Goal: Complete application form

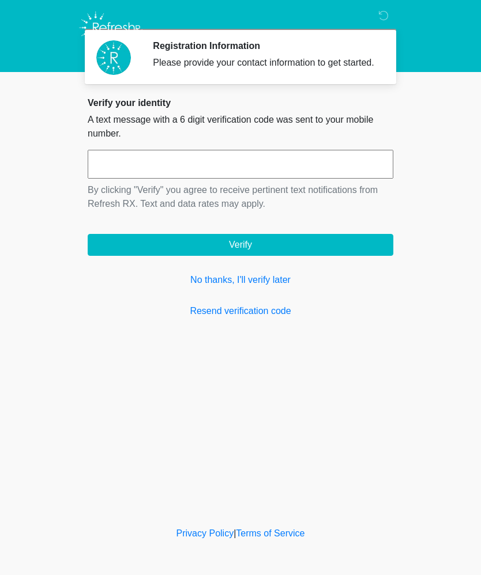
click at [281, 287] on link "No thanks, I'll verify later" at bounding box center [241, 280] width 306 height 14
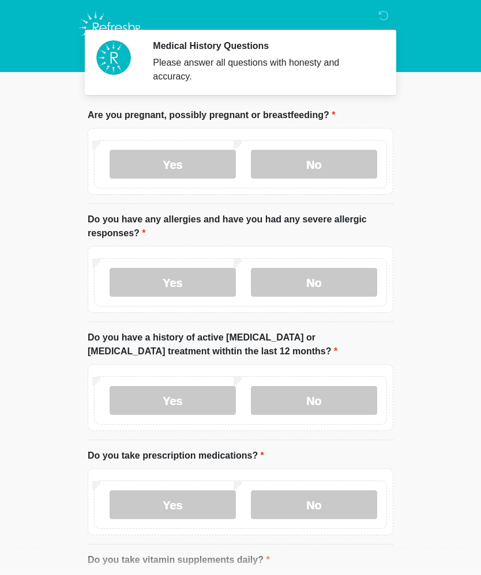
click at [16, 192] on body "Medical History Questions Please answer all questions with honesty and accuracy…" at bounding box center [240, 287] width 481 height 575
click at [15, 145] on body "Medical History Questions Please answer all questions with honesty and accuracy…" at bounding box center [240, 287] width 481 height 575
click at [307, 176] on label "No" at bounding box center [314, 164] width 126 height 29
click at [196, 280] on label "Yes" at bounding box center [173, 282] width 126 height 29
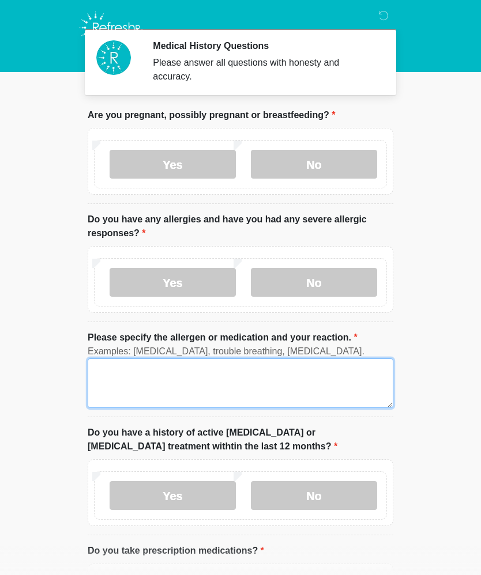
click at [157, 366] on textarea "Please specify the allergen or medication and your reaction." at bounding box center [241, 384] width 306 height 50
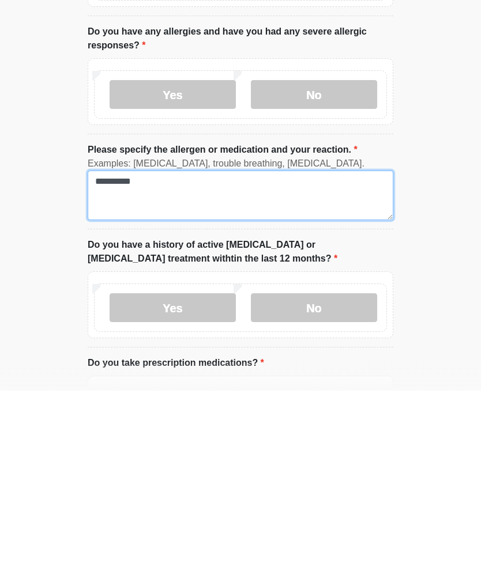
type textarea "**********"
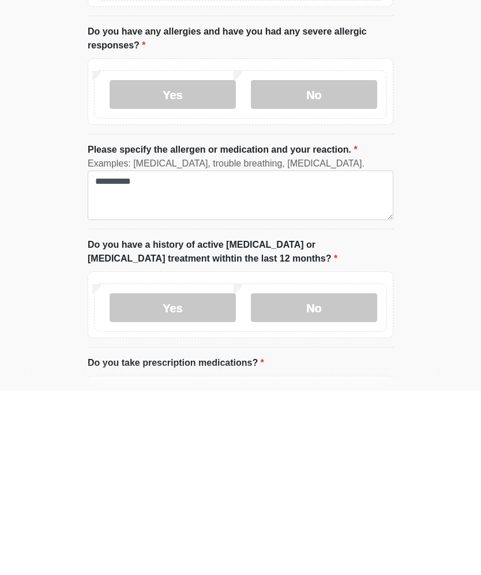
click at [338, 479] on label "No" at bounding box center [314, 493] width 126 height 29
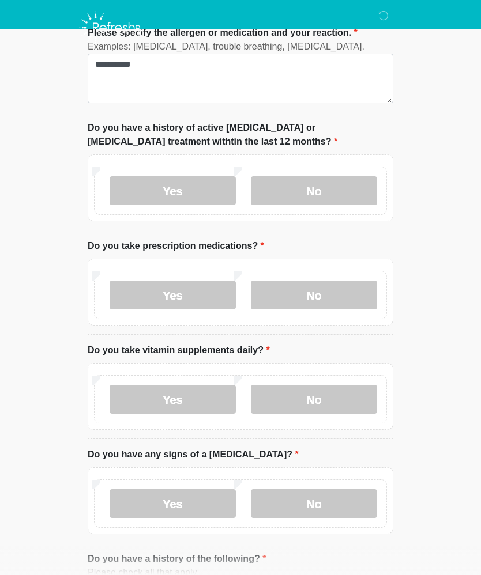
scroll to position [304, 0]
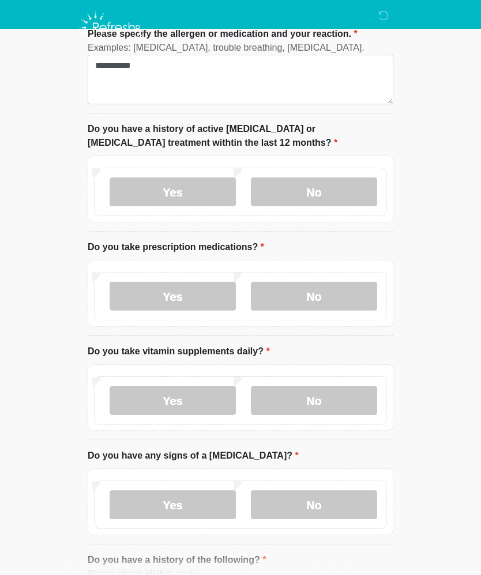
click at [178, 292] on label "Yes" at bounding box center [173, 296] width 126 height 29
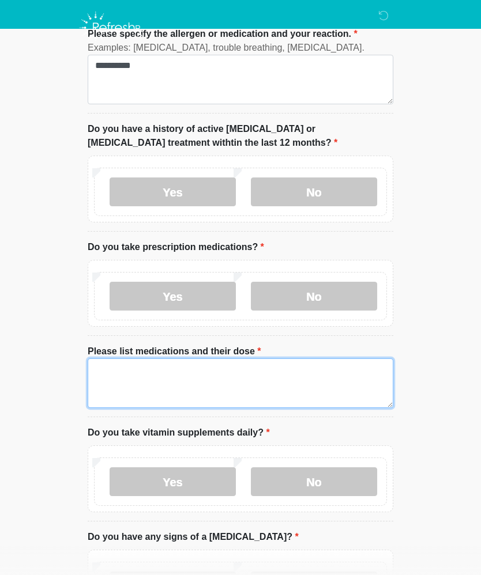
click at [197, 367] on textarea "Please list medications and their dose" at bounding box center [241, 384] width 306 height 50
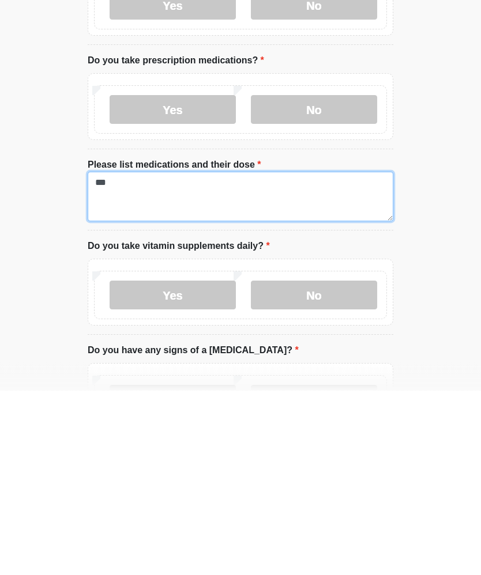
type textarea "***"
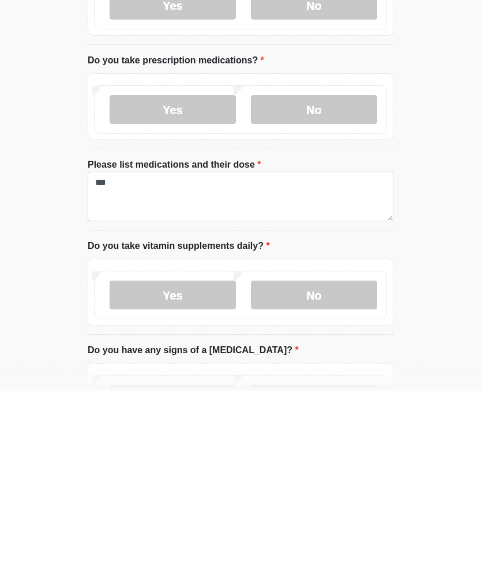
click at [329, 466] on label "No" at bounding box center [314, 480] width 126 height 29
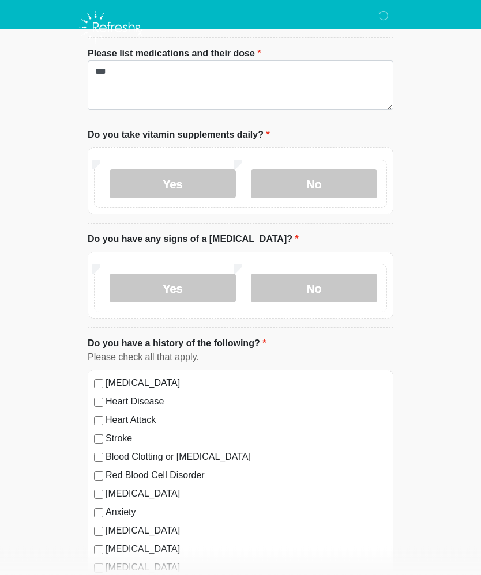
scroll to position [599, 0]
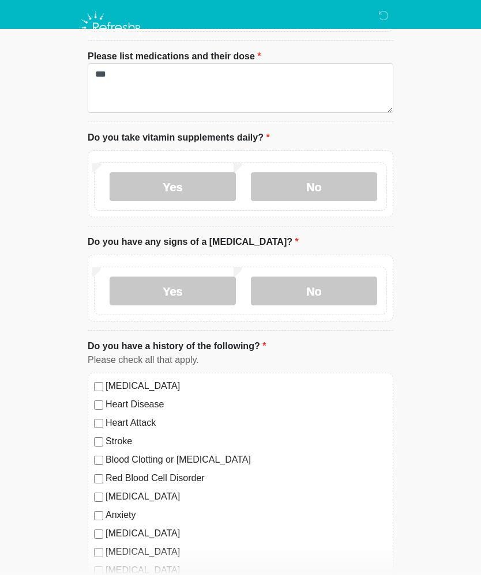
click at [338, 303] on label "No" at bounding box center [314, 291] width 126 height 29
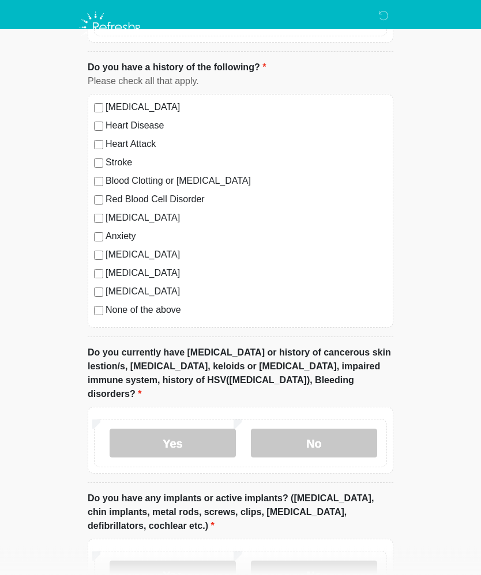
scroll to position [882, 0]
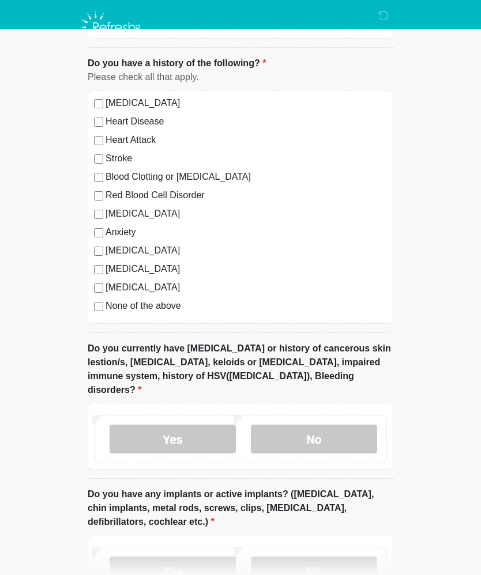
click at [328, 426] on label "No" at bounding box center [314, 440] width 126 height 29
click at [353, 557] on label "No" at bounding box center [314, 571] width 126 height 29
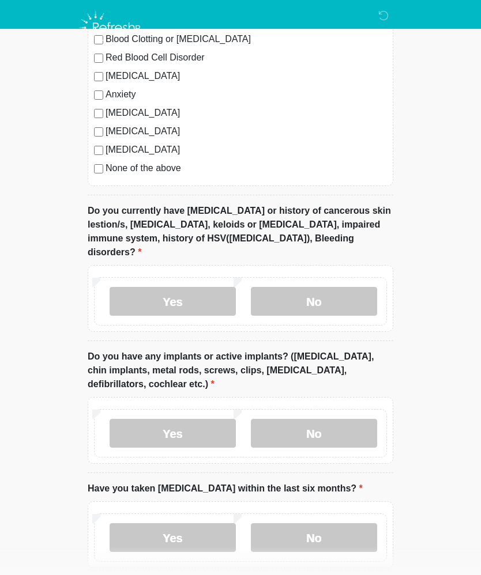
scroll to position [1059, 0]
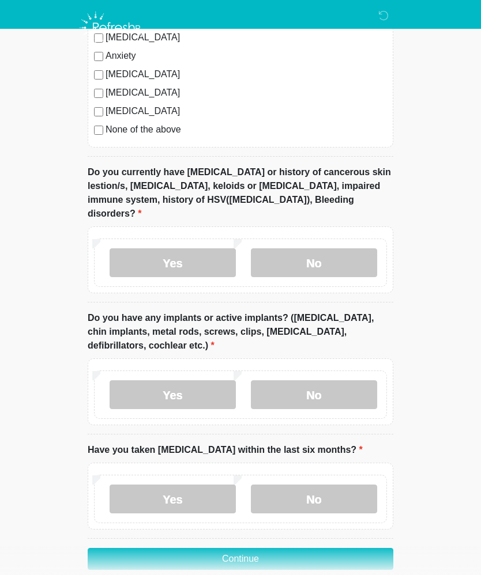
click at [353, 485] on label "No" at bounding box center [314, 499] width 126 height 29
click at [342, 548] on button "Continue" at bounding box center [241, 559] width 306 height 22
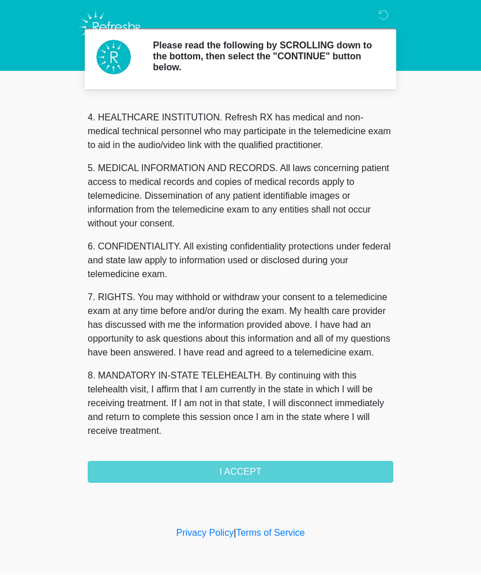
scroll to position [324, 0]
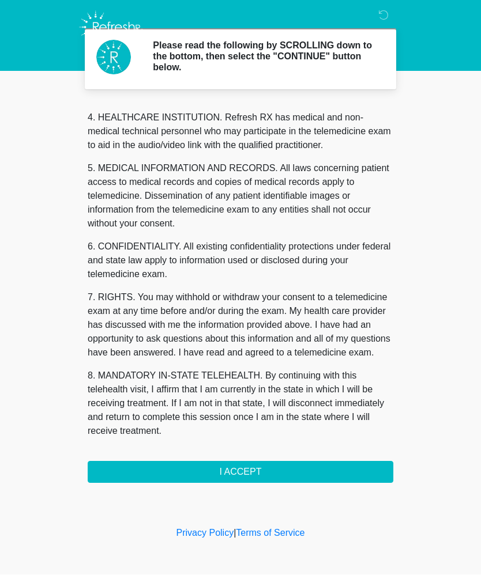
click at [219, 476] on button "I ACCEPT" at bounding box center [241, 473] width 306 height 22
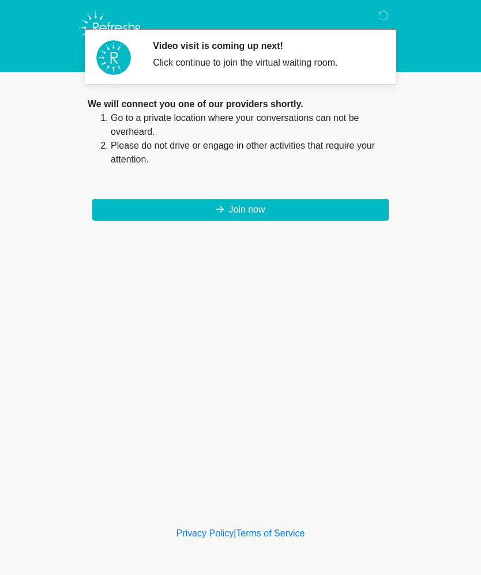
click at [258, 209] on button "Join now" at bounding box center [240, 210] width 296 height 22
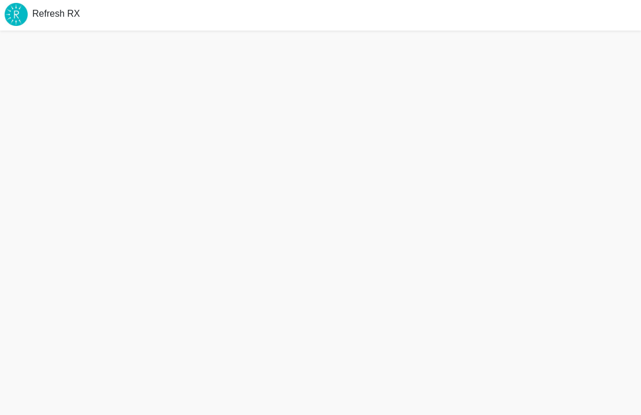
scroll to position [1, 0]
